Goal: Task Accomplishment & Management: Manage account settings

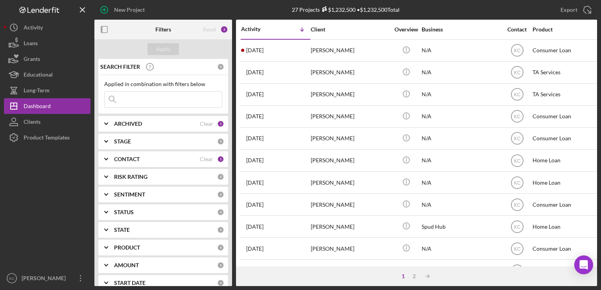
click at [195, 123] on div "ARCHIVED" at bounding box center [157, 124] width 86 height 6
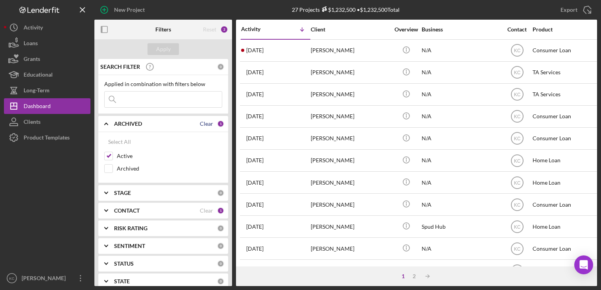
click at [209, 124] on div "Clear" at bounding box center [206, 124] width 13 height 6
click at [110, 155] on input "Active" at bounding box center [109, 156] width 8 height 8
checkbox input "true"
click at [217, 210] on div "1" at bounding box center [220, 210] width 7 height 7
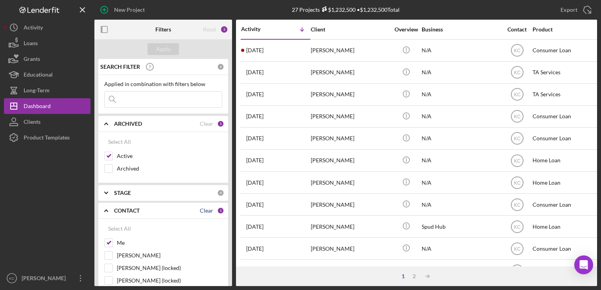
click at [201, 210] on div "Clear" at bounding box center [206, 211] width 13 height 6
checkbox input "false"
click at [159, 50] on div "Apply" at bounding box center [163, 49] width 15 height 12
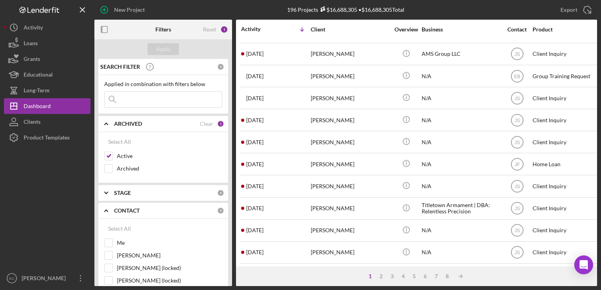
scroll to position [334, 0]
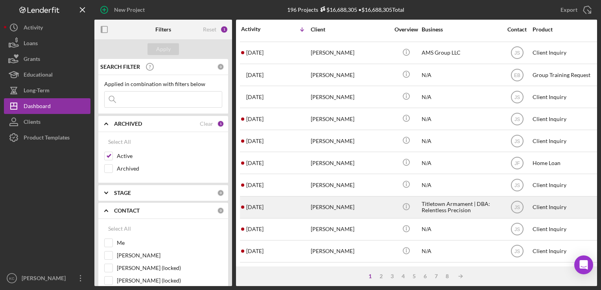
click at [349, 200] on div "[PERSON_NAME]" at bounding box center [350, 207] width 79 height 21
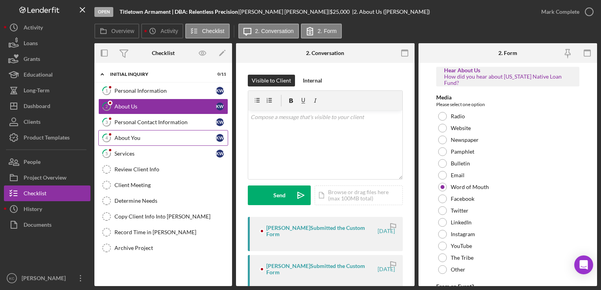
click at [153, 143] on link "4 About You K W" at bounding box center [163, 138] width 130 height 16
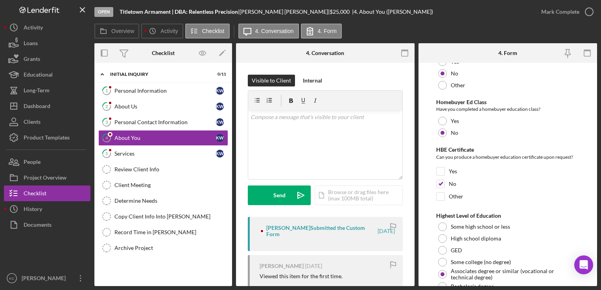
scroll to position [1761, 0]
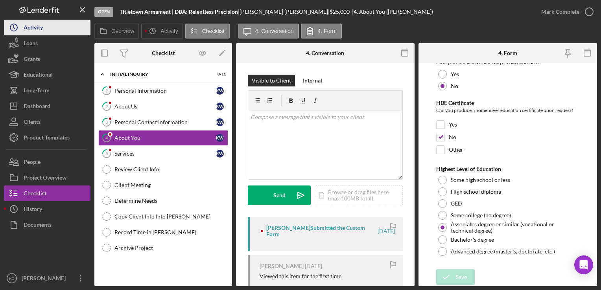
click at [41, 34] on div "Activity" at bounding box center [33, 29] width 19 height 18
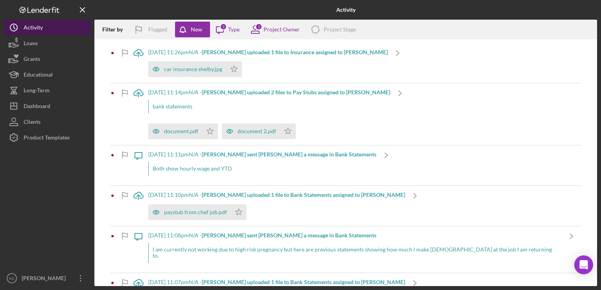
click at [28, 29] on div "Activity" at bounding box center [33, 29] width 19 height 18
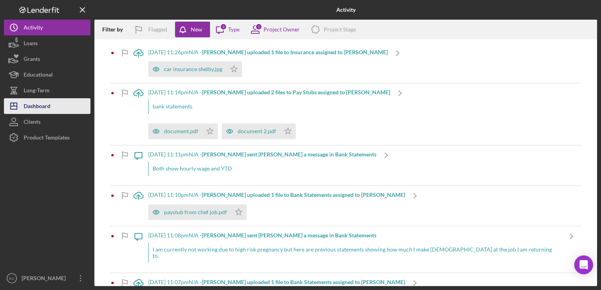
click at [42, 103] on div "Dashboard" at bounding box center [37, 107] width 27 height 18
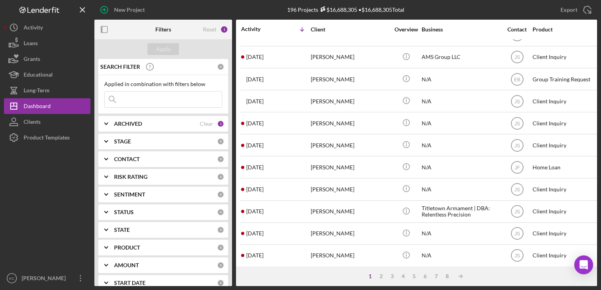
scroll to position [334, 0]
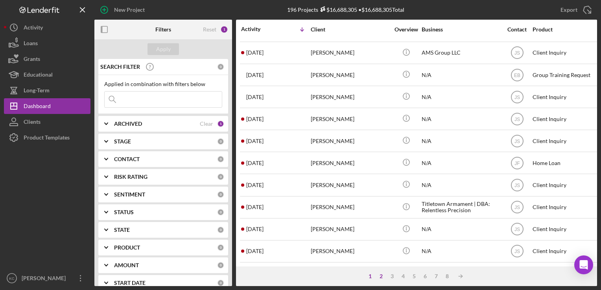
click at [379, 276] on div "2" at bounding box center [381, 276] width 11 height 6
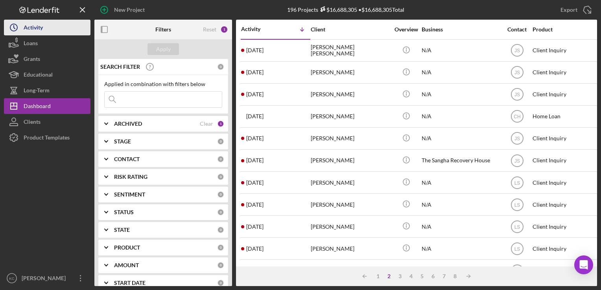
click at [22, 26] on icon "Icon/History" at bounding box center [14, 28] width 20 height 20
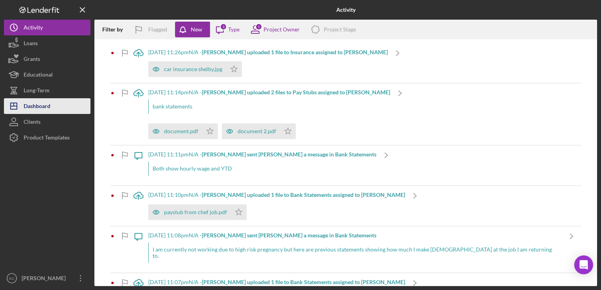
click at [35, 104] on div "Dashboard" at bounding box center [37, 107] width 27 height 18
